Goal: Communication & Community: Answer question/provide support

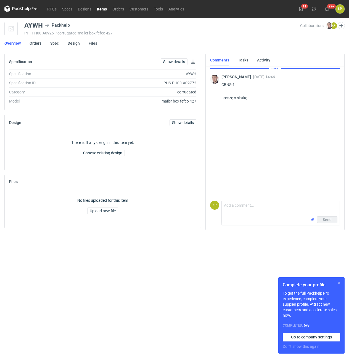
click at [337, 282] on button "button" at bounding box center [338, 283] width 7 height 7
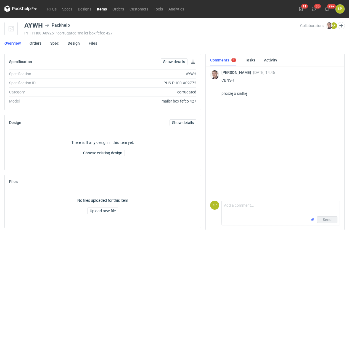
click at [227, 82] on p "CBNS-1 proszę o siatkę" at bounding box center [278, 87] width 114 height 20
copy p "CBNS"
click at [36, 26] on div "AYWH" at bounding box center [33, 25] width 18 height 7
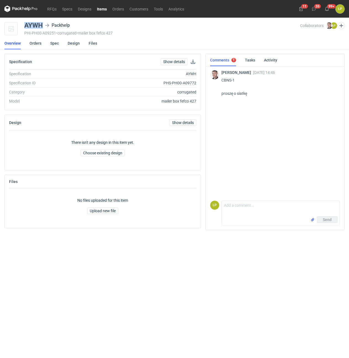
copy div "AYWH"
click at [54, 44] on link "Spec" at bounding box center [54, 43] width 9 height 12
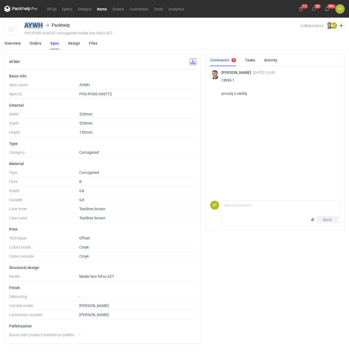
click at [191, 61] on button "button" at bounding box center [192, 61] width 7 height 7
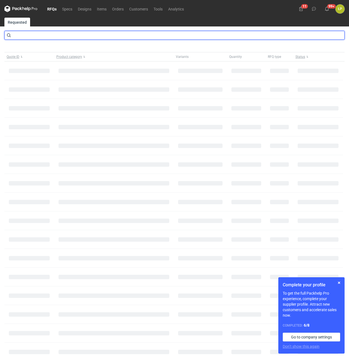
click at [137, 38] on input "text" at bounding box center [174, 35] width 340 height 9
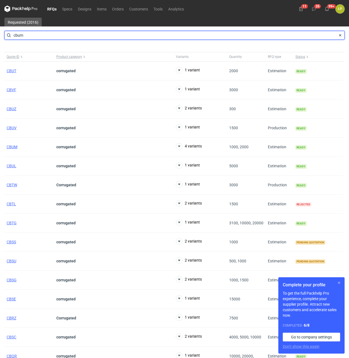
type input "cbum"
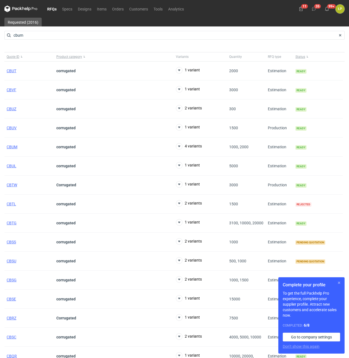
click at [341, 282] on button "button" at bounding box center [338, 283] width 7 height 7
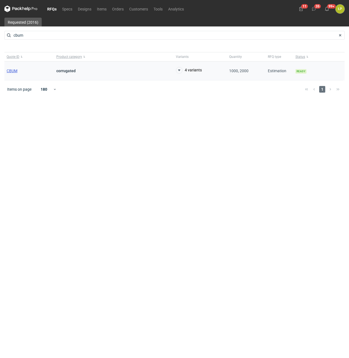
click at [15, 71] on span "CBUM" at bounding box center [12, 71] width 11 height 4
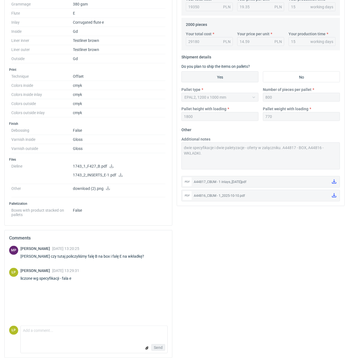
scroll to position [213, 0]
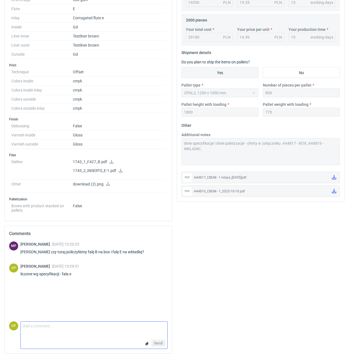
click at [75, 331] on textarea "Comment message" at bounding box center [94, 328] width 146 height 12
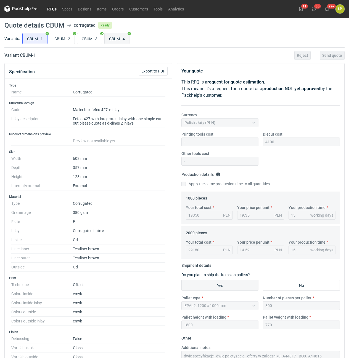
click at [110, 42] on input "CBUM - 4" at bounding box center [117, 38] width 25 height 10
radio input "true"
click at [90, 39] on input "CBUM - 3" at bounding box center [89, 38] width 25 height 10
radio input "true"
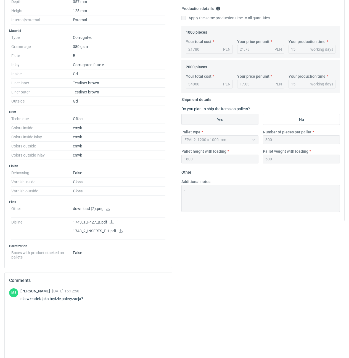
scroll to position [213, 0]
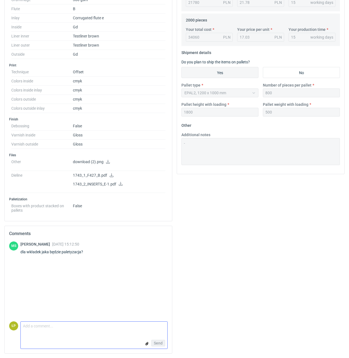
click at [108, 327] on textarea "Comment message" at bounding box center [94, 328] width 146 height 12
type textarea "800 sztuk (1200x800)"
click at [162, 343] on button "Send" at bounding box center [158, 343] width 14 height 7
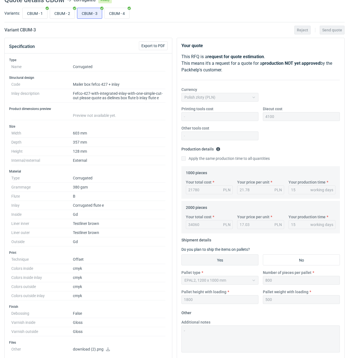
scroll to position [213, 0]
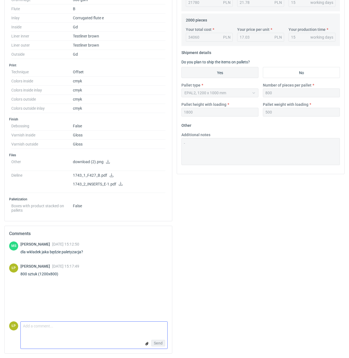
click at [104, 332] on textarea "Comment message" at bounding box center [94, 328] width 146 height 12
type textarea "Box 500 sztuk (1200x1000) - wpisałem złą paletyzację do wyceny."
click at [155, 341] on span "Send" at bounding box center [158, 343] width 9 height 4
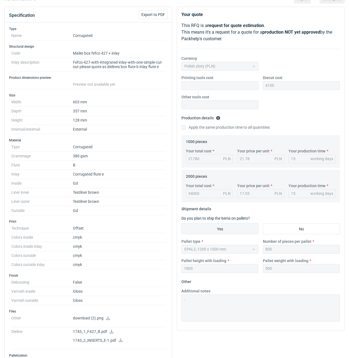
scroll to position [0, 0]
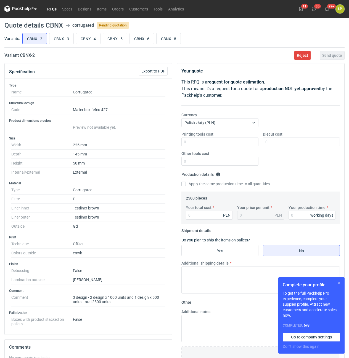
click at [337, 285] on button "button" at bounding box center [338, 283] width 7 height 7
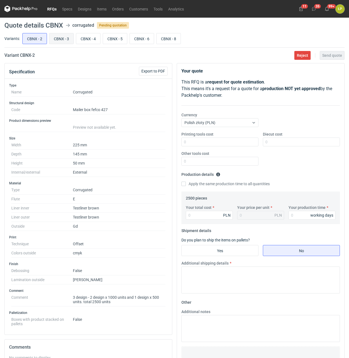
click at [60, 41] on input "CBNX - 3" at bounding box center [61, 38] width 24 height 10
radio input "true"
click at [86, 39] on input "CBNX - 4" at bounding box center [88, 38] width 24 height 10
radio input "true"
click at [106, 39] on input "CBNX - 5" at bounding box center [115, 38] width 24 height 10
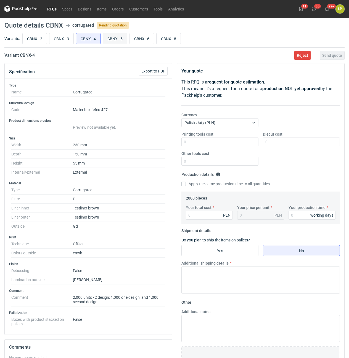
radio input "true"
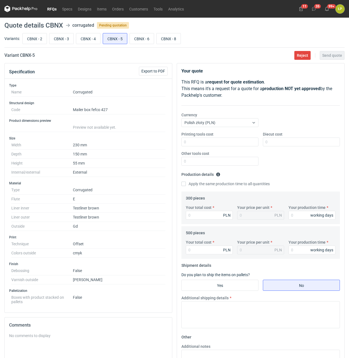
click at [129, 38] on div "CBNX - 2 CBNX - 3 CBNX - 4 CBNX - 5 CBNX - 6 CBNX - 8" at bounding box center [182, 38] width 323 height 13
click at [134, 38] on input "CBNX - 6" at bounding box center [142, 38] width 24 height 10
radio input "true"
click at [162, 38] on input "CBNX - 8" at bounding box center [168, 38] width 24 height 10
radio input "true"
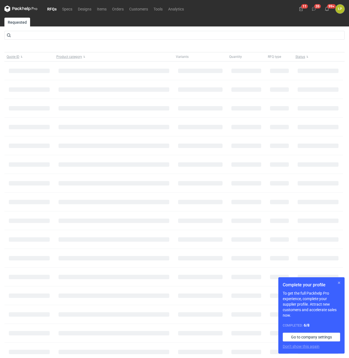
click at [337, 283] on button "button" at bounding box center [338, 283] width 7 height 7
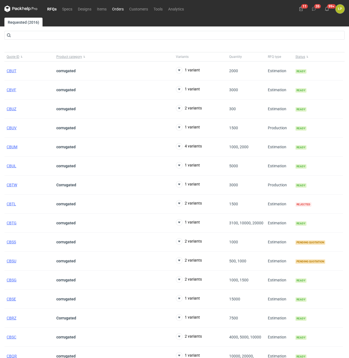
click at [121, 10] on link "Orders" at bounding box center [117, 9] width 17 height 7
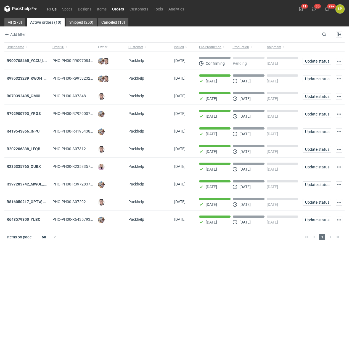
click at [55, 9] on link "RFQs" at bounding box center [51, 9] width 15 height 7
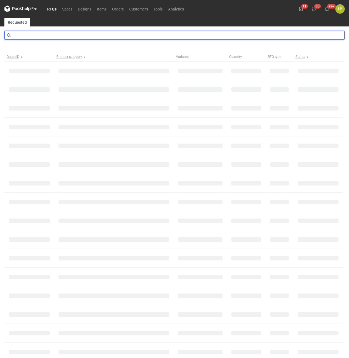
click at [57, 34] on input "text" at bounding box center [174, 35] width 340 height 9
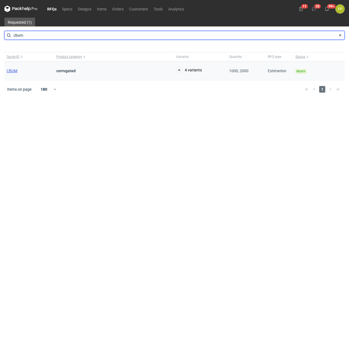
type input "cbum"
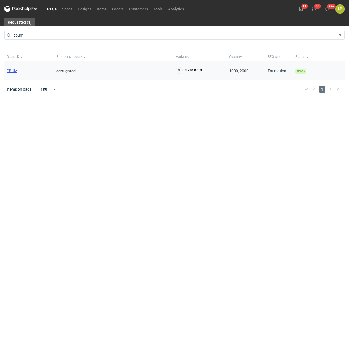
click at [14, 69] on span "CBUM" at bounding box center [12, 71] width 11 height 4
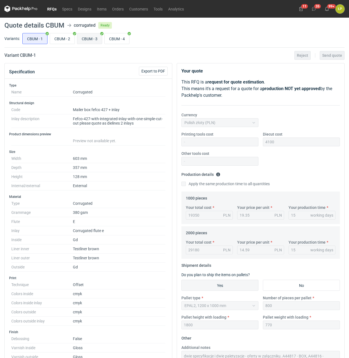
click at [86, 39] on input "CBUM - 3" at bounding box center [89, 38] width 25 height 10
radio input "true"
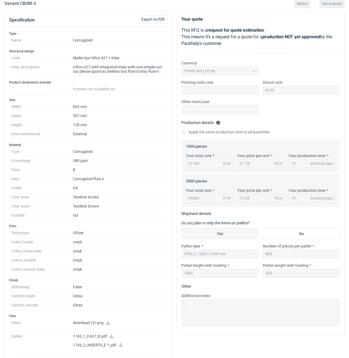
scroll to position [25, 0]
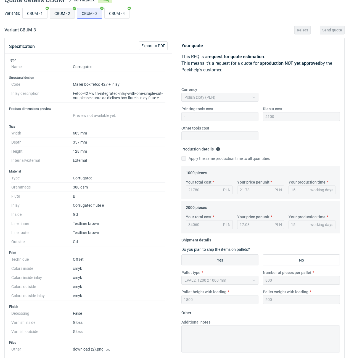
click at [60, 15] on input "CBUM - 2" at bounding box center [62, 13] width 25 height 10
radio input "true"
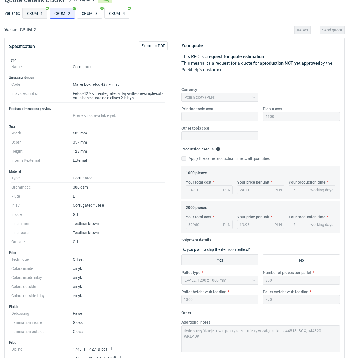
click at [40, 12] on input "CBUM - 1" at bounding box center [35, 13] width 25 height 10
radio input "true"
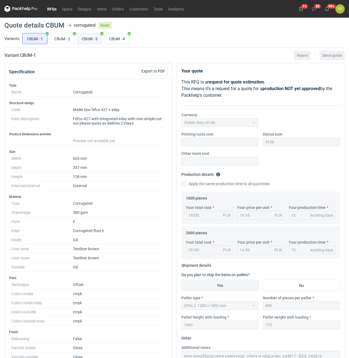
click at [84, 42] on input "CBUM - 3" at bounding box center [89, 38] width 25 height 10
radio input "true"
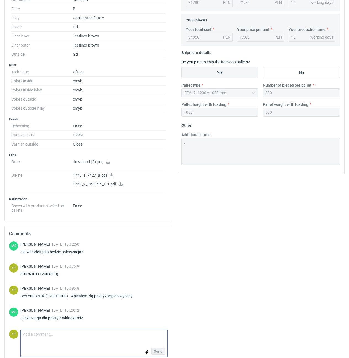
click at [93, 336] on textarea "Comment message" at bounding box center [94, 336] width 146 height 12
type textarea "448g"
click at [157, 351] on span "Send" at bounding box center [158, 352] width 9 height 4
click at [188, 327] on div "Your quote This RFQ is a request for quote estimation . This means it's a reque…" at bounding box center [260, 119] width 172 height 538
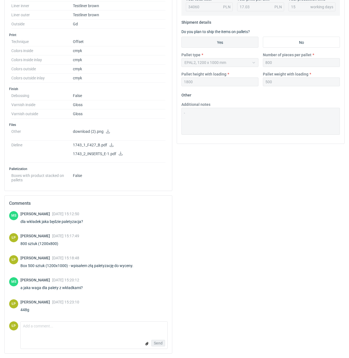
click at [98, 307] on div "ŁP Łukasz Postawa 14 Oct 2025 15:23:10 448g" at bounding box center [88, 306] width 158 height 15
click at [114, 328] on textarea "Comment message" at bounding box center [94, 328] width 146 height 12
click at [108, 336] on form "Comment message Send" at bounding box center [93, 336] width 147 height 28
click at [108, 334] on form "Comment message Send" at bounding box center [93, 336] width 147 height 28
click at [108, 328] on textarea "Comment message" at bounding box center [94, 328] width 146 height 12
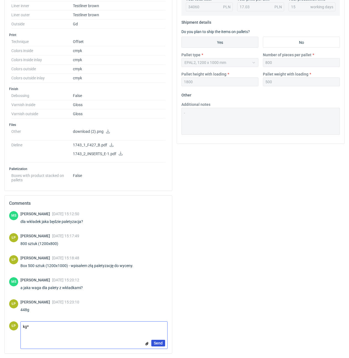
type textarea "kg*"
click at [161, 342] on span "Send" at bounding box center [158, 343] width 9 height 4
